Goal: Task Accomplishment & Management: Use online tool/utility

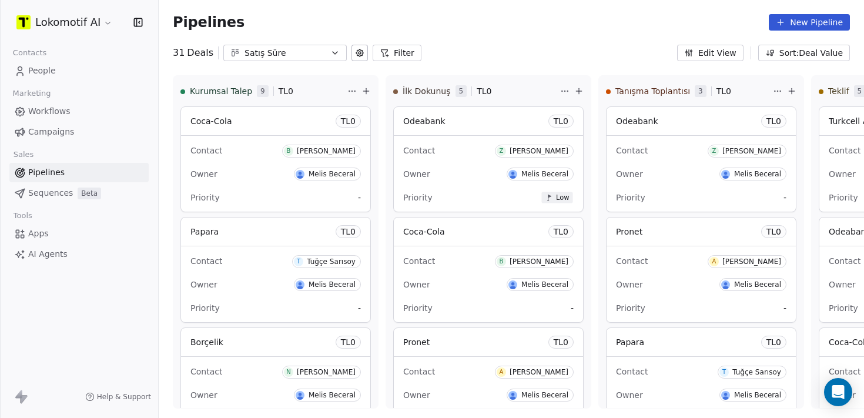
click at [62, 112] on span "Workflows" at bounding box center [49, 111] width 42 height 12
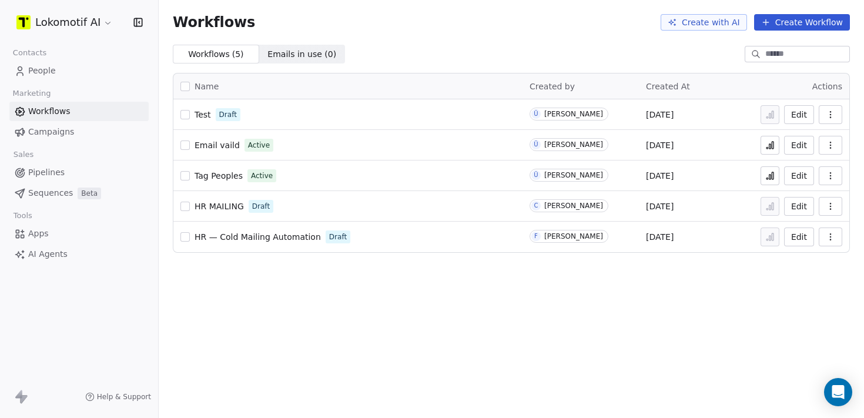
click at [800, 19] on button "Create Workflow" at bounding box center [802, 22] width 96 height 16
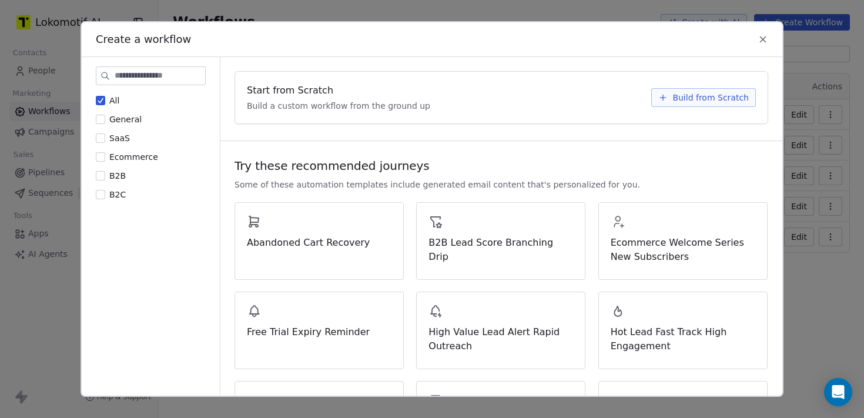
click at [765, 36] on icon at bounding box center [762, 38] width 5 height 5
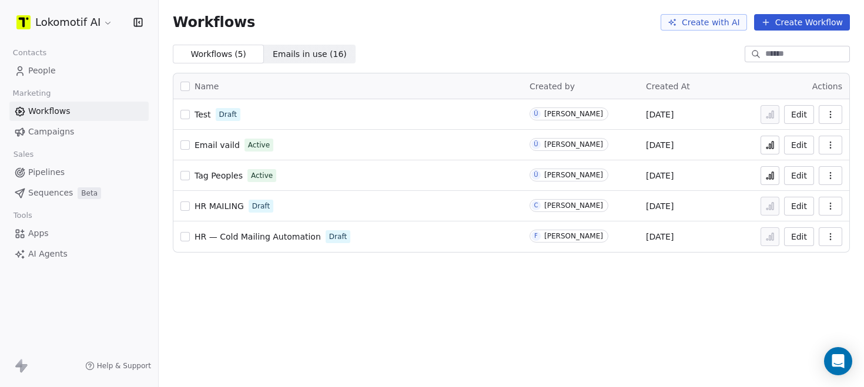
click at [798, 25] on button "Create Workflow" at bounding box center [802, 22] width 96 height 16
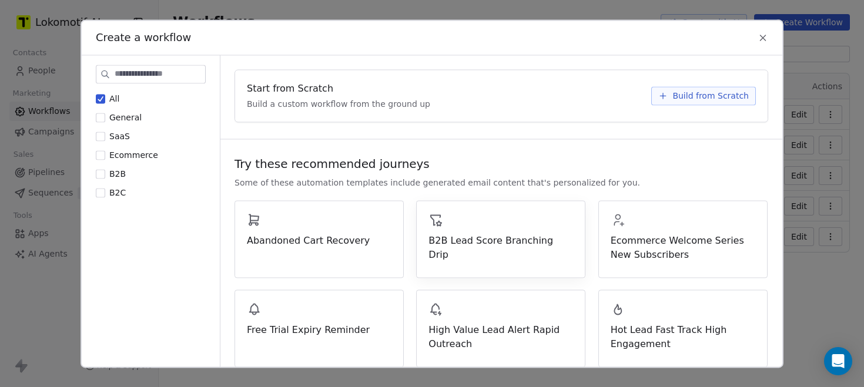
click at [764, 36] on icon at bounding box center [762, 37] width 5 height 5
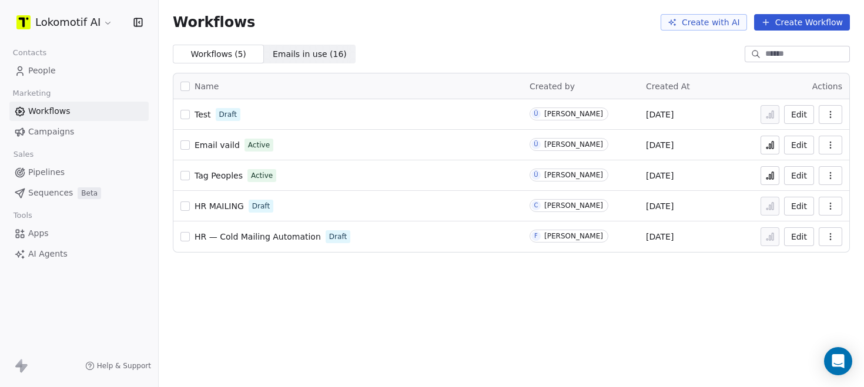
click at [51, 69] on span "People" at bounding box center [42, 71] width 28 height 12
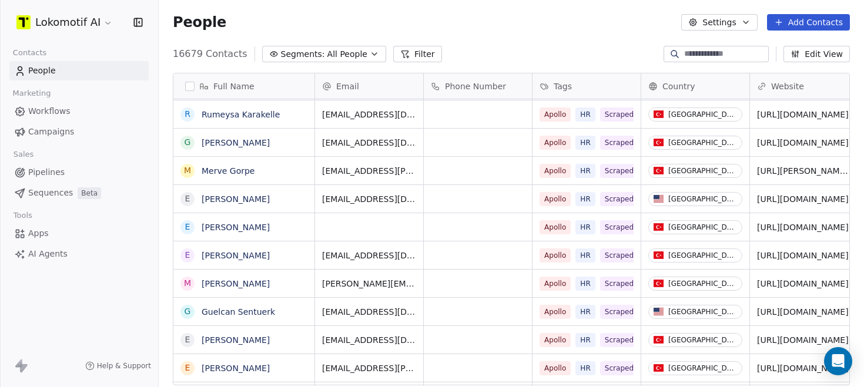
click at [59, 105] on span "Workflows" at bounding box center [49, 111] width 42 height 12
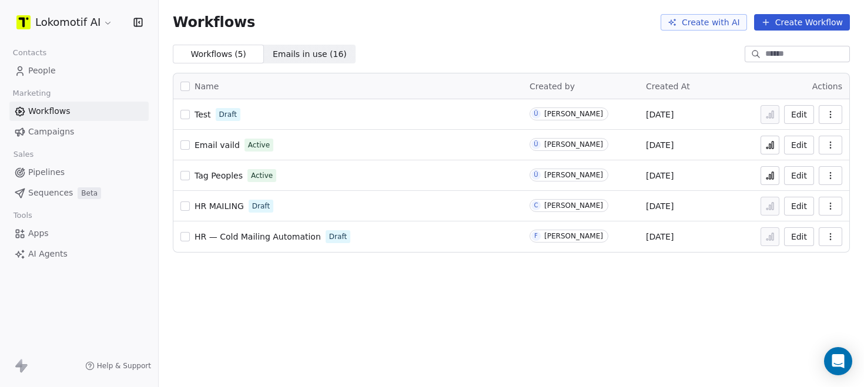
click at [205, 120] on link "Test" at bounding box center [202, 115] width 16 height 12
click at [200, 117] on span "Test" at bounding box center [202, 114] width 16 height 9
click at [224, 146] on span "Email vaild" at bounding box center [216, 144] width 45 height 9
click at [201, 117] on span "Test" at bounding box center [202, 114] width 16 height 9
click at [201, 115] on span "Test" at bounding box center [202, 114] width 16 height 9
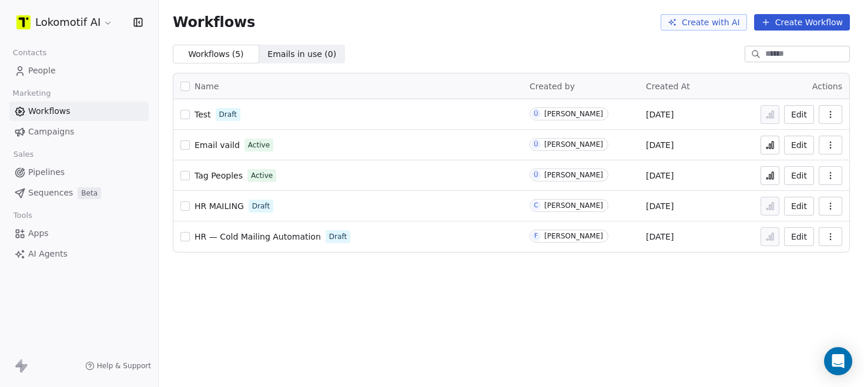
click at [197, 113] on span "Test" at bounding box center [202, 114] width 16 height 9
